Goal: Transaction & Acquisition: Purchase product/service

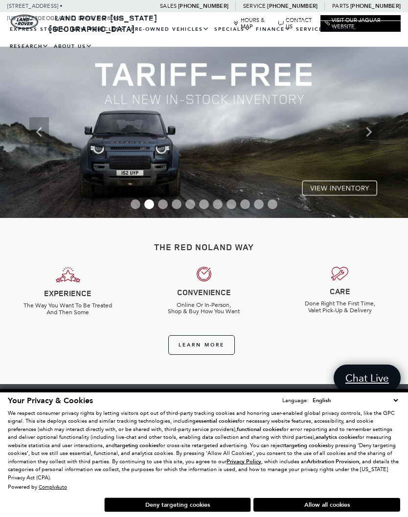
scroll to position [2, 0]
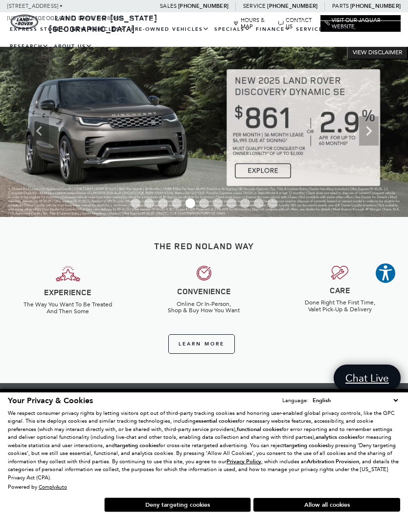
click at [46, 134] on icon "Previous" at bounding box center [39, 131] width 20 height 20
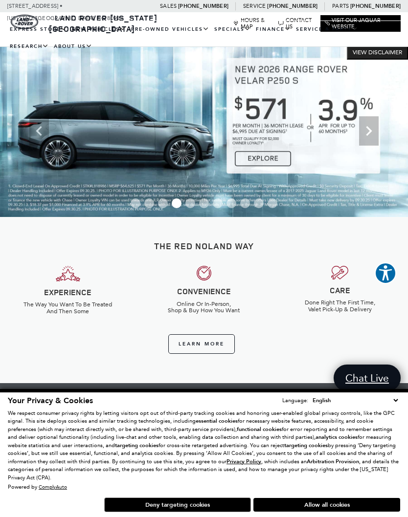
click at [56, 137] on img at bounding box center [204, 131] width 408 height 172
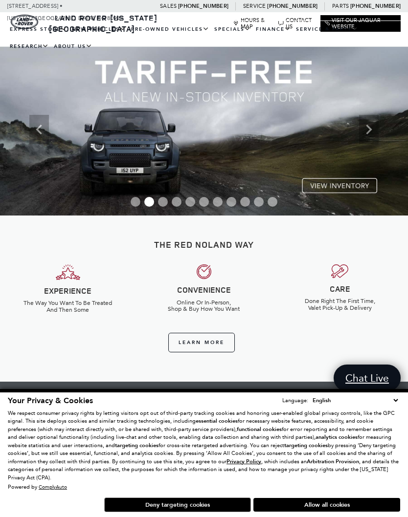
scroll to position [4, 0]
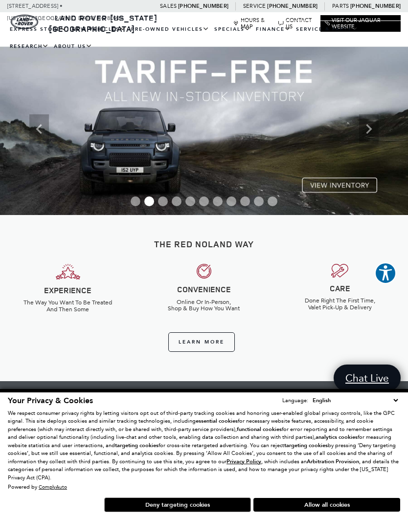
click at [351, 191] on img at bounding box center [204, 129] width 408 height 172
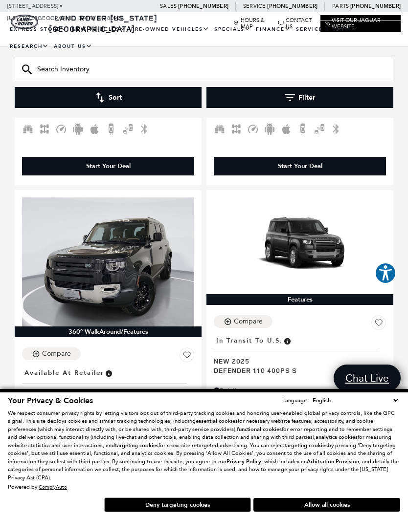
scroll to position [2861, 0]
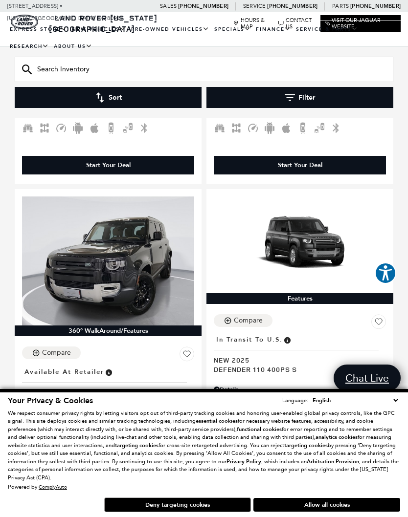
click at [323, 512] on button "Allow all cookies" at bounding box center [326, 505] width 147 height 14
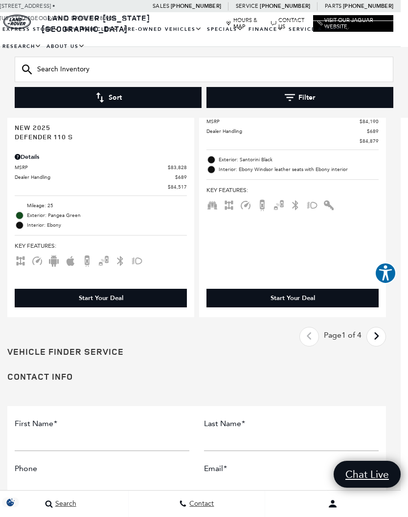
scroll to position [3922, 7]
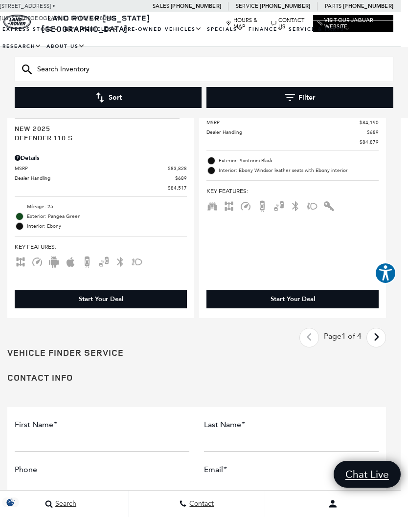
click at [376, 329] on icon "next page" at bounding box center [376, 337] width 6 height 16
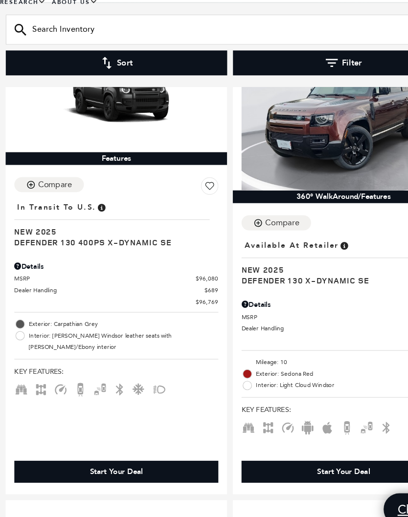
scroll to position [3349, 0]
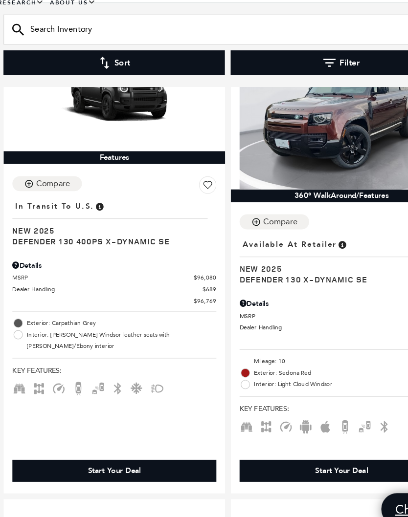
click at [46, 243] on span "Defender 130 400PS X-Dynamic SE" at bounding box center [104, 247] width 165 height 9
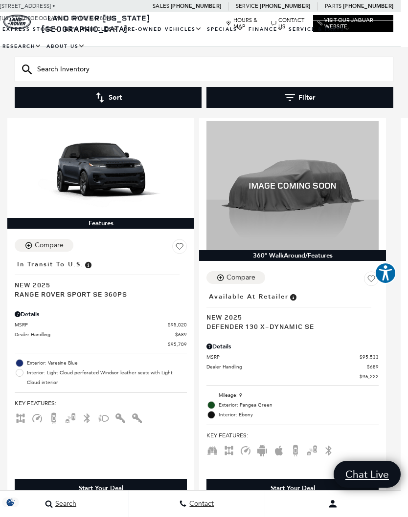
scroll to position [2905, 7]
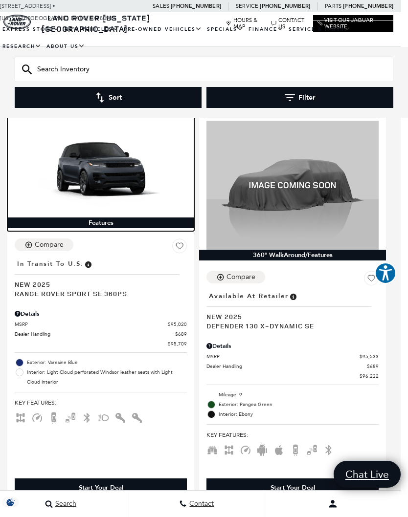
click at [78, 152] on img at bounding box center [101, 169] width 172 height 97
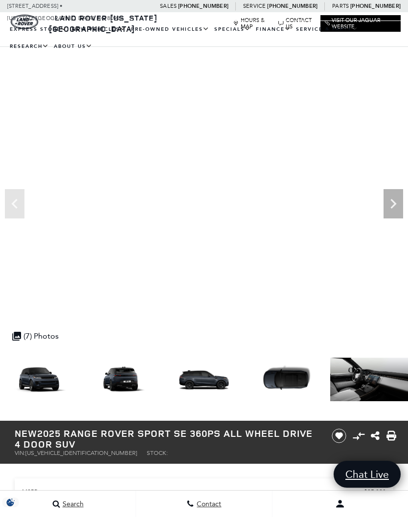
click at [394, 203] on icon "Next" at bounding box center [393, 204] width 6 height 10
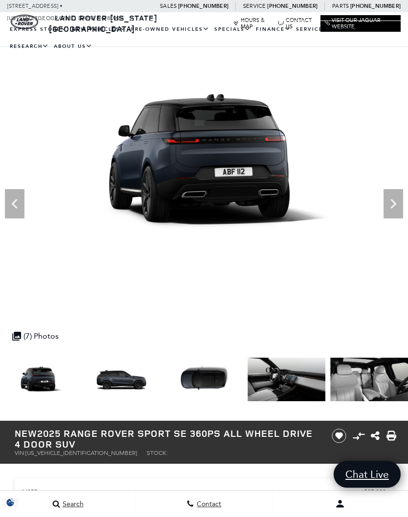
click at [394, 201] on icon "Next" at bounding box center [393, 204] width 20 height 20
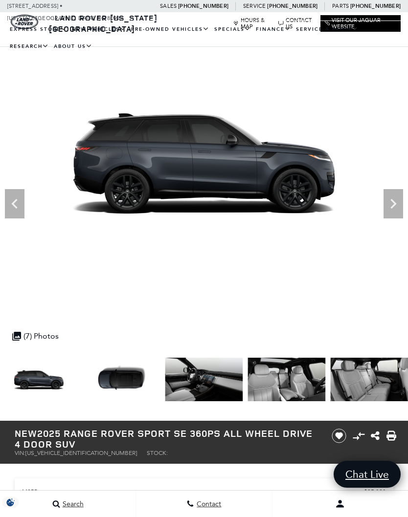
click at [395, 202] on icon "Next" at bounding box center [393, 204] width 20 height 20
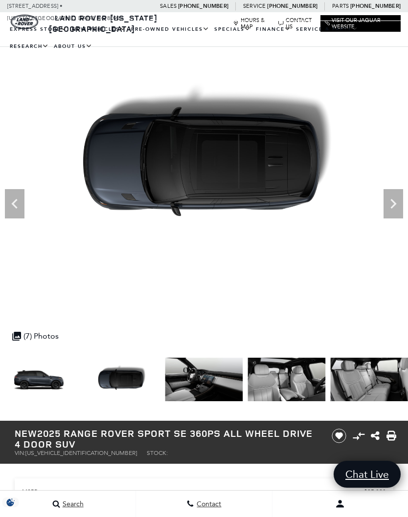
click at [393, 202] on icon "Next" at bounding box center [393, 204] width 6 height 10
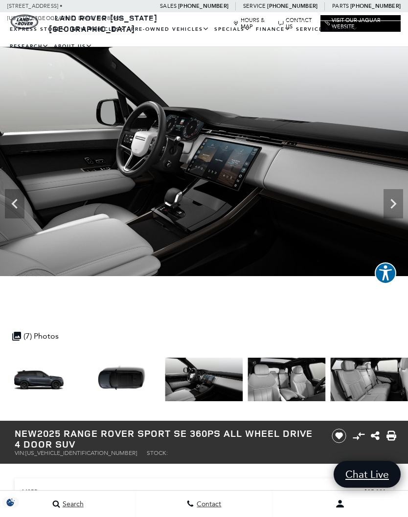
click at [393, 203] on icon "Next" at bounding box center [393, 204] width 20 height 20
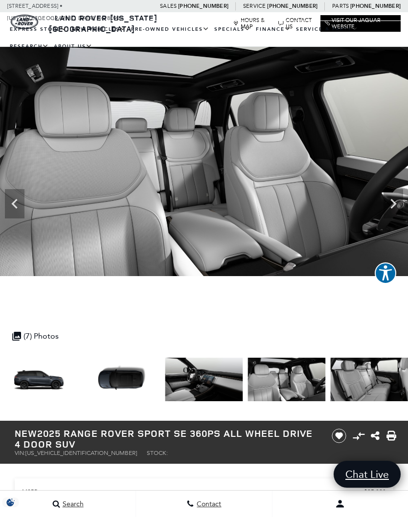
click at [23, 206] on icon "Previous" at bounding box center [15, 204] width 20 height 20
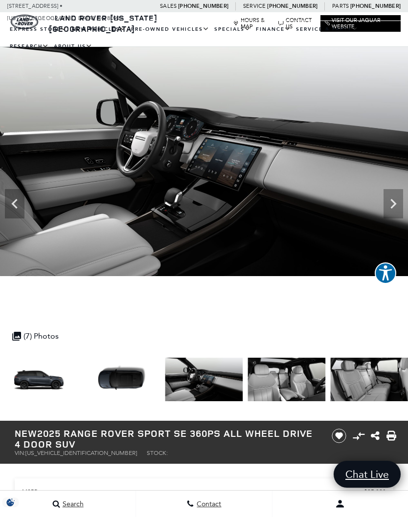
click at [396, 204] on icon "Next" at bounding box center [393, 204] width 20 height 20
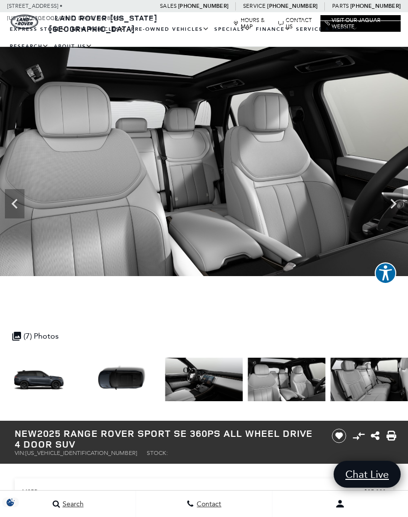
click at [392, 207] on icon "Next" at bounding box center [393, 204] width 6 height 10
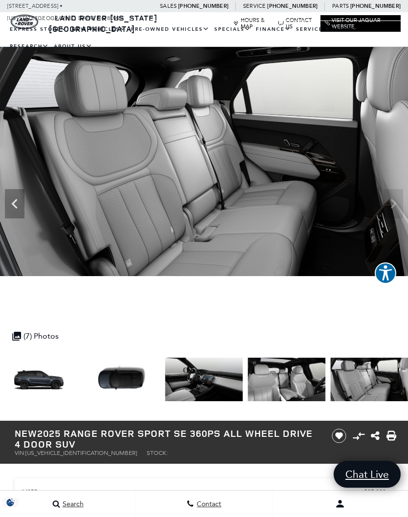
click at [391, 209] on img at bounding box center [204, 161] width 408 height 229
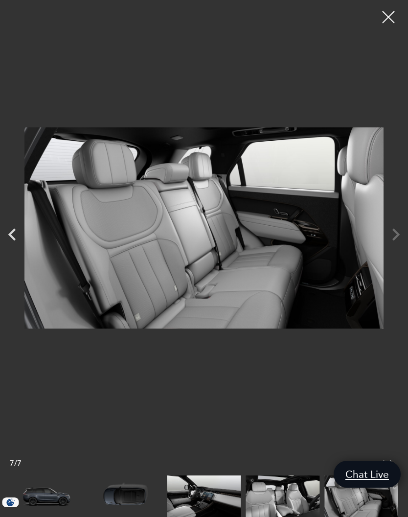
click at [382, 211] on img at bounding box center [203, 227] width 359 height 441
click at [389, 230] on div at bounding box center [204, 227] width 408 height 441
click at [396, 232] on div at bounding box center [204, 227] width 408 height 441
click at [382, 19] on div at bounding box center [388, 17] width 24 height 24
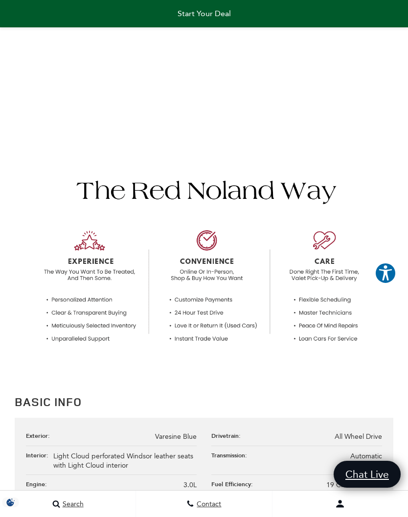
click at [381, 18] on link "Start Your Deal" at bounding box center [204, 13] width 408 height 27
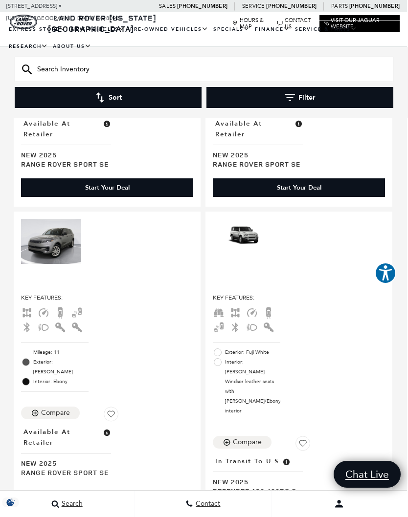
scroll to position [694, 1]
